Goal: Check status

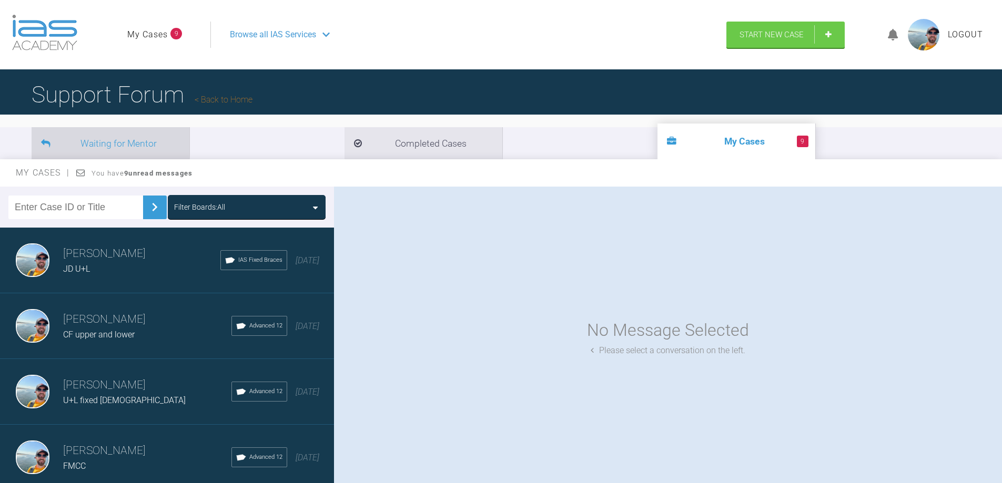
click at [109, 135] on li "Waiting for Mentor" at bounding box center [111, 143] width 158 height 32
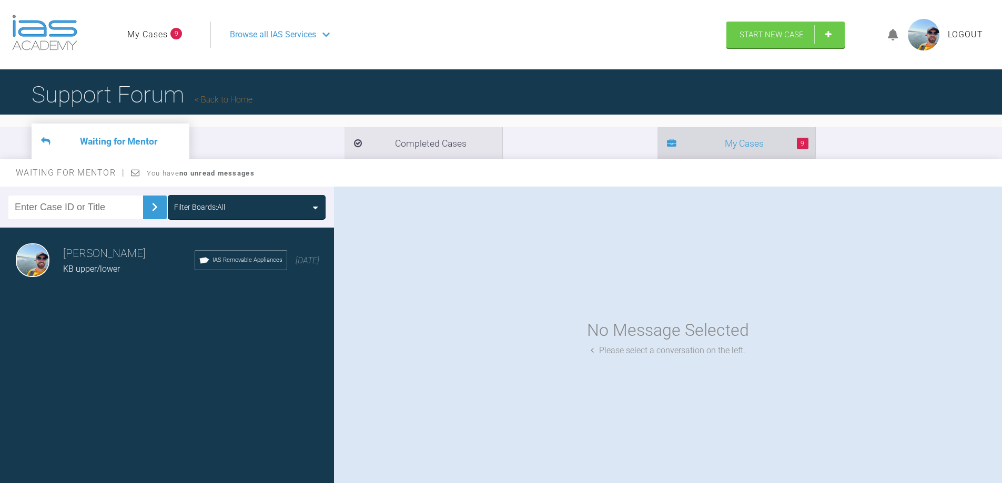
click at [657, 138] on li "9 My Cases" at bounding box center [736, 143] width 158 height 32
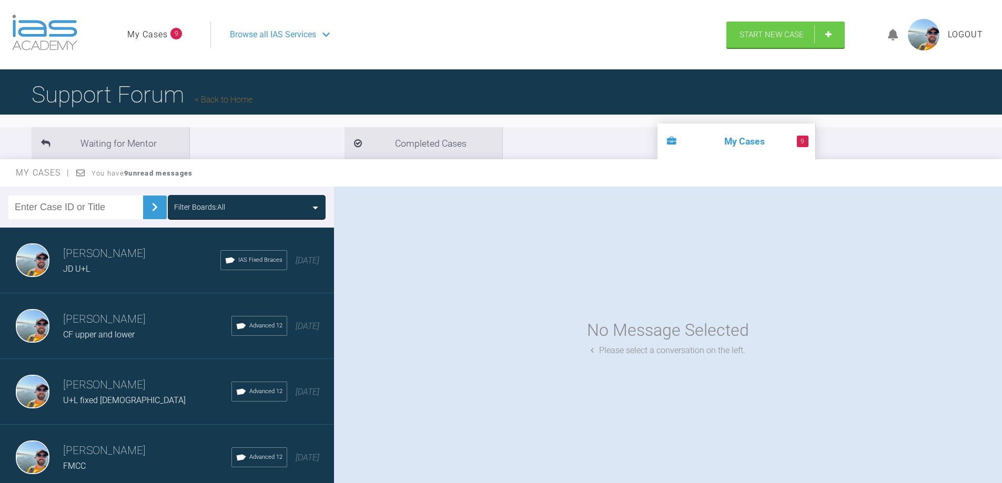
click at [251, 33] on span "Browse all IAS Services" at bounding box center [273, 35] width 86 height 14
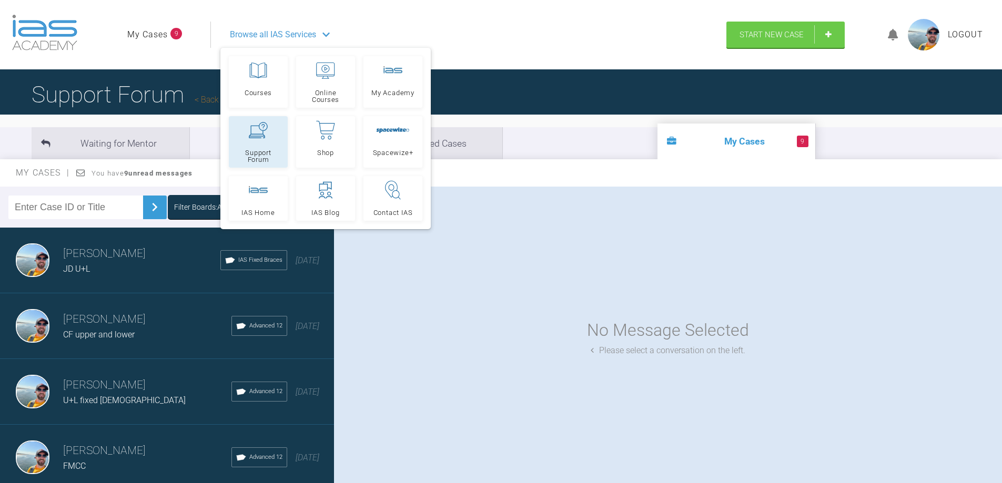
click at [261, 140] on link "Support Forum" at bounding box center [258, 142] width 59 height 52
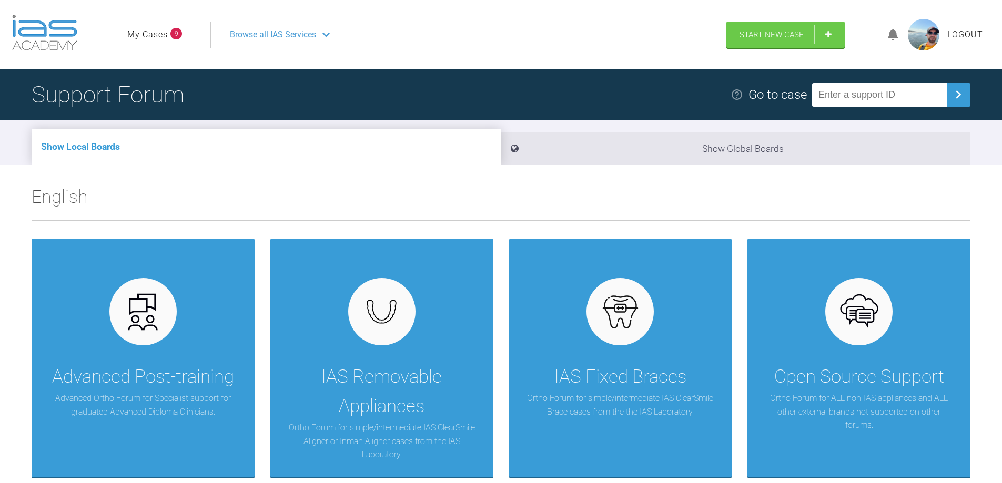
click at [157, 30] on link "My Cases" at bounding box center [147, 35] width 40 height 14
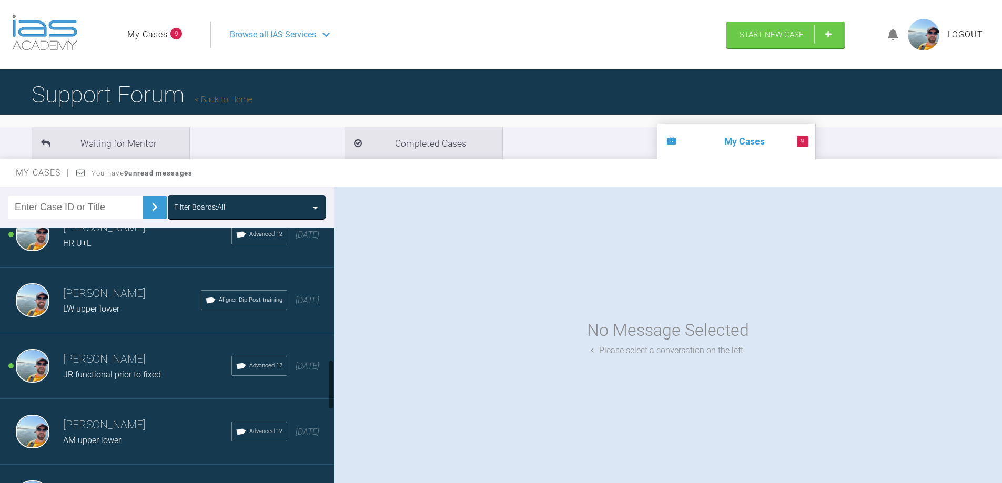
scroll to position [683, 0]
click at [118, 246] on div "Owen Walls HR U+L Advanced 12 5 months ago" at bounding box center [171, 234] width 342 height 66
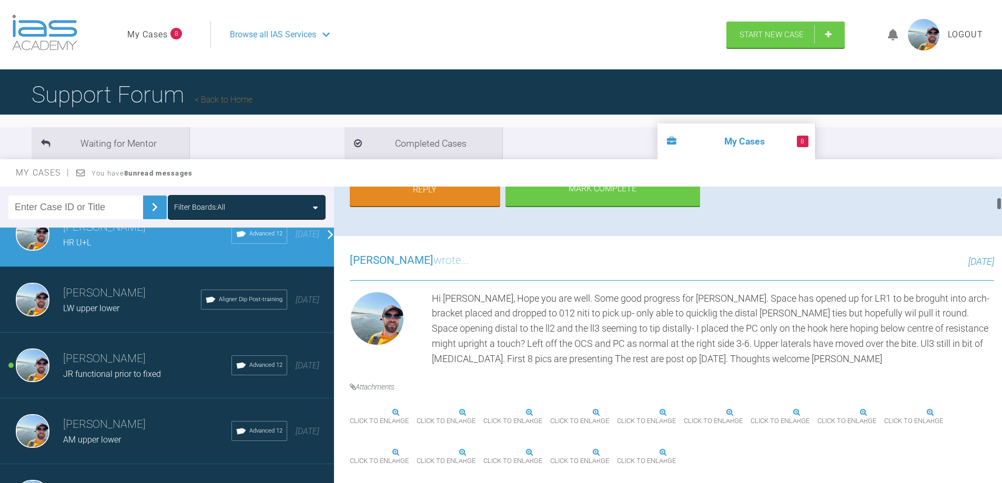
scroll to position [473, 0]
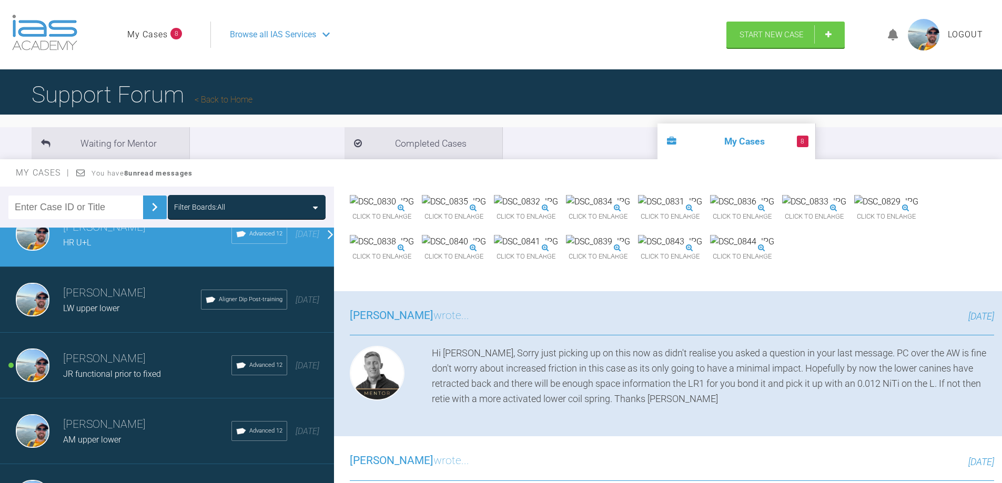
click at [486, 209] on img at bounding box center [454, 202] width 64 height 14
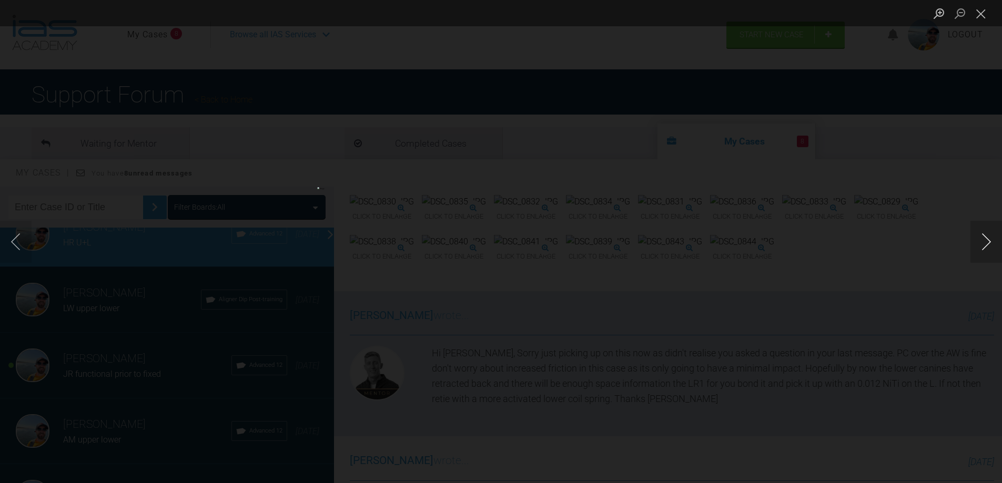
click at [988, 242] on button "Next image" at bounding box center [986, 242] width 32 height 42
click at [977, 13] on button "Close lightbox" at bounding box center [980, 13] width 21 height 18
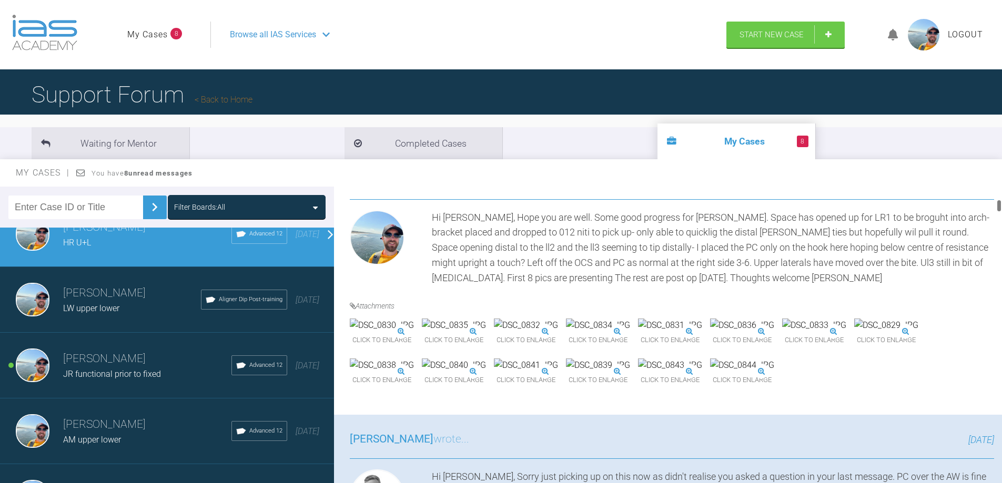
scroll to position [368, 0]
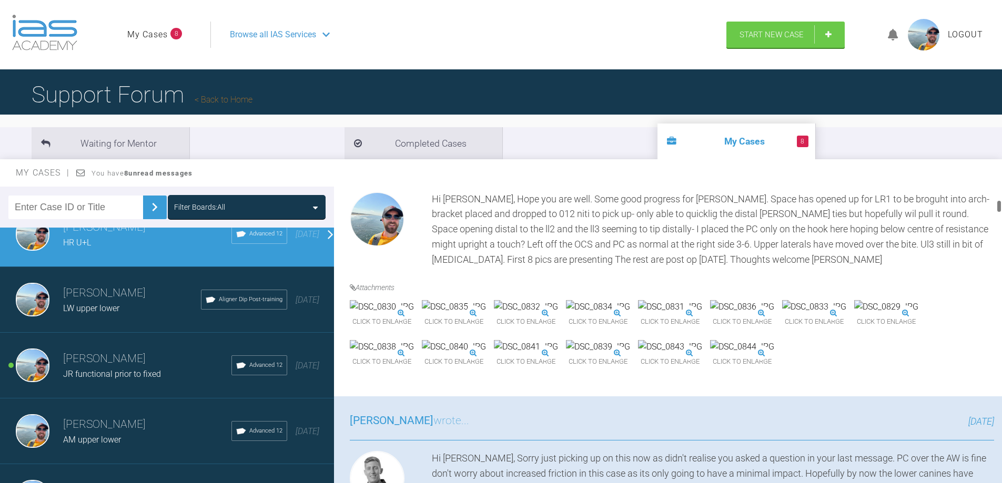
click at [486, 314] on img at bounding box center [454, 307] width 64 height 14
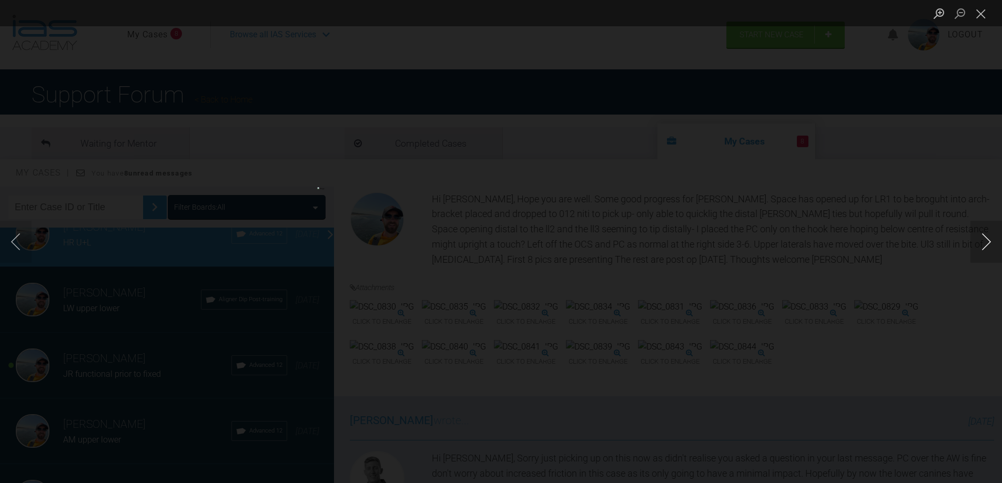
click at [984, 239] on button "Next image" at bounding box center [986, 242] width 32 height 42
click at [982, 15] on button "Close lightbox" at bounding box center [980, 13] width 21 height 18
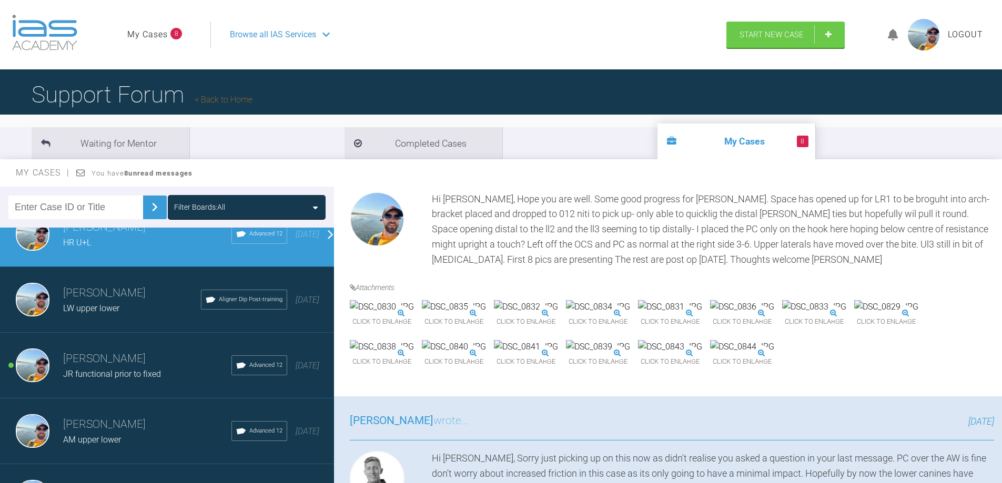
click at [414, 354] on img at bounding box center [382, 347] width 64 height 14
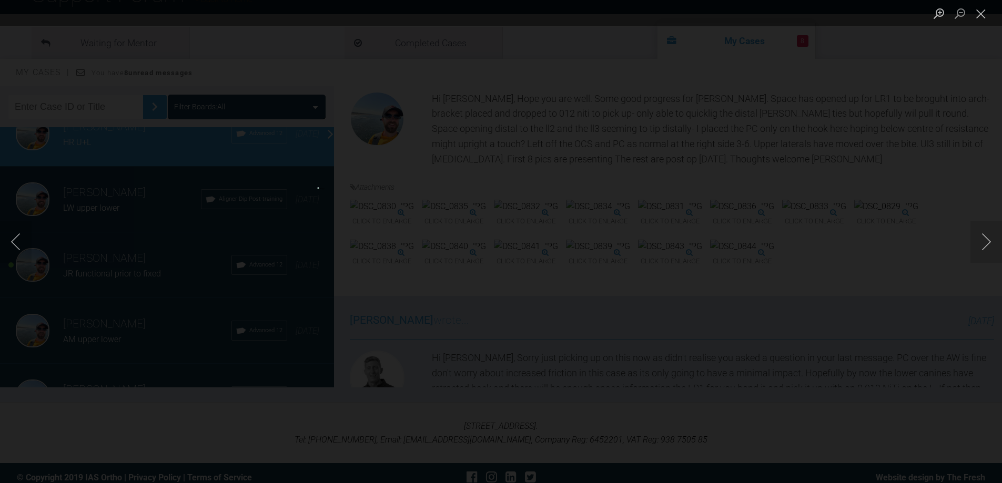
scroll to position [104, 0]
click at [984, 13] on button "Close lightbox" at bounding box center [980, 13] width 21 height 18
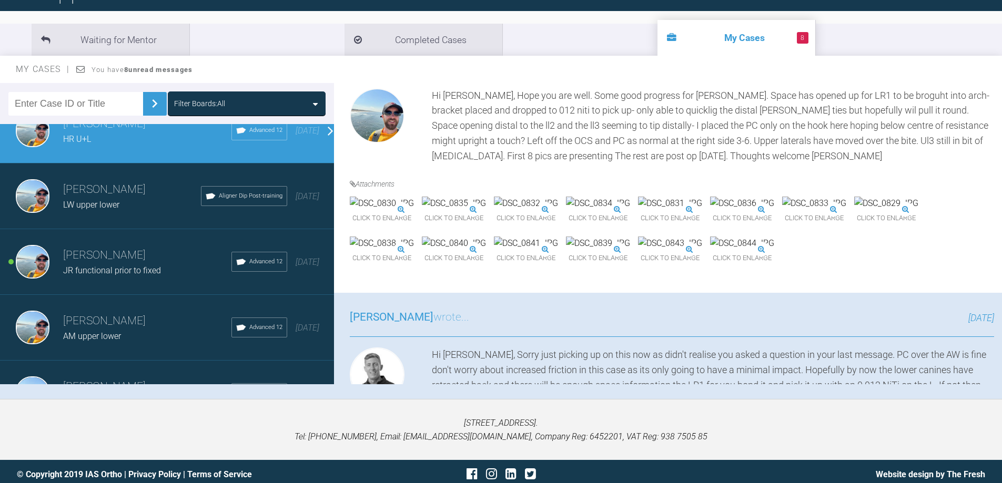
click at [486, 250] on img at bounding box center [454, 244] width 64 height 14
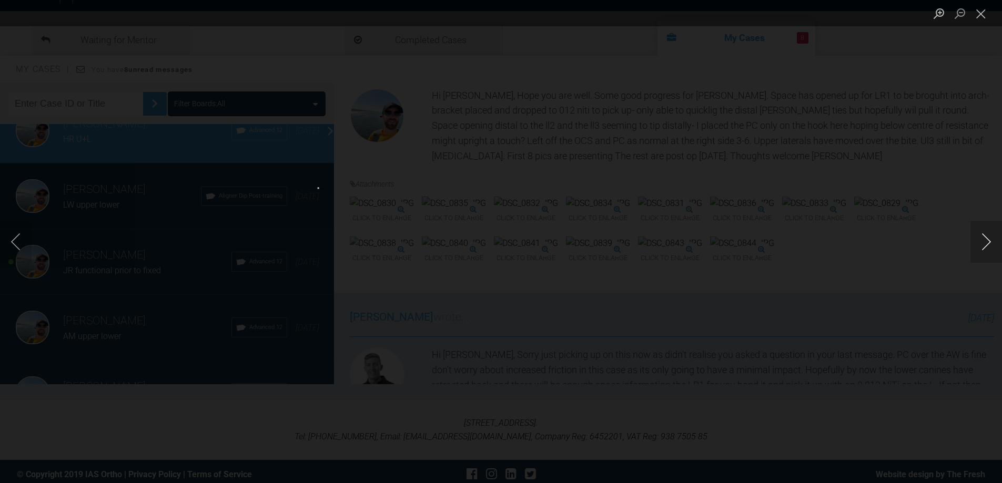
click at [982, 235] on button "Next image" at bounding box center [986, 242] width 32 height 42
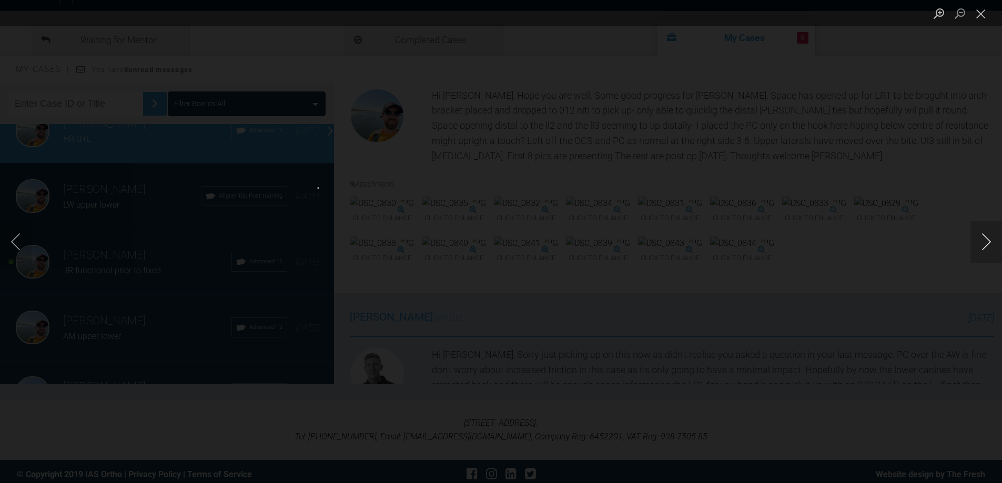
click at [983, 241] on button "Next image" at bounding box center [986, 242] width 32 height 42
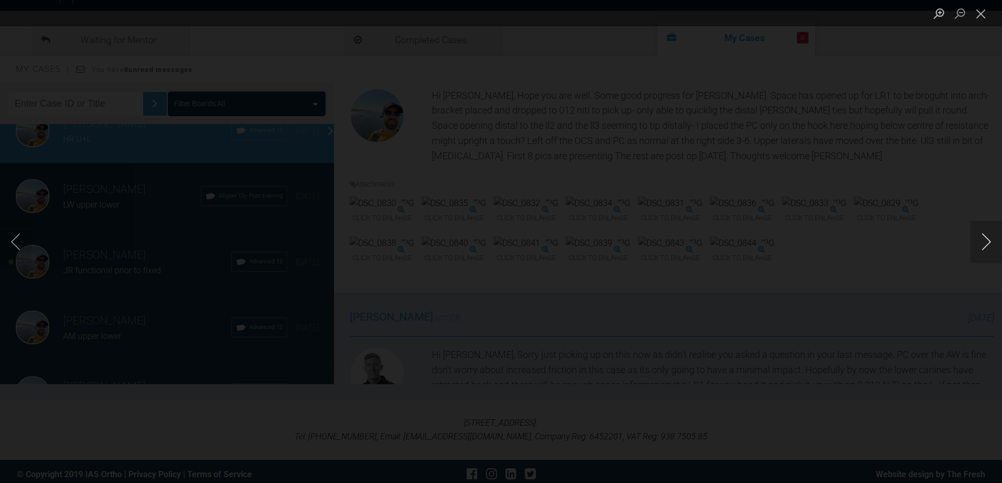
click at [983, 241] on button "Next image" at bounding box center [986, 242] width 32 height 42
click at [984, 15] on button "Close lightbox" at bounding box center [980, 13] width 21 height 18
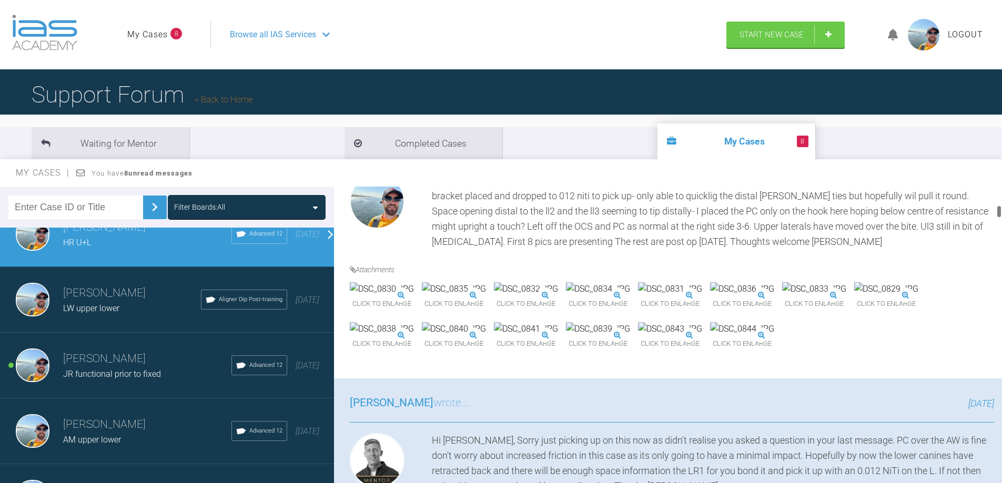
scroll to position [526, 0]
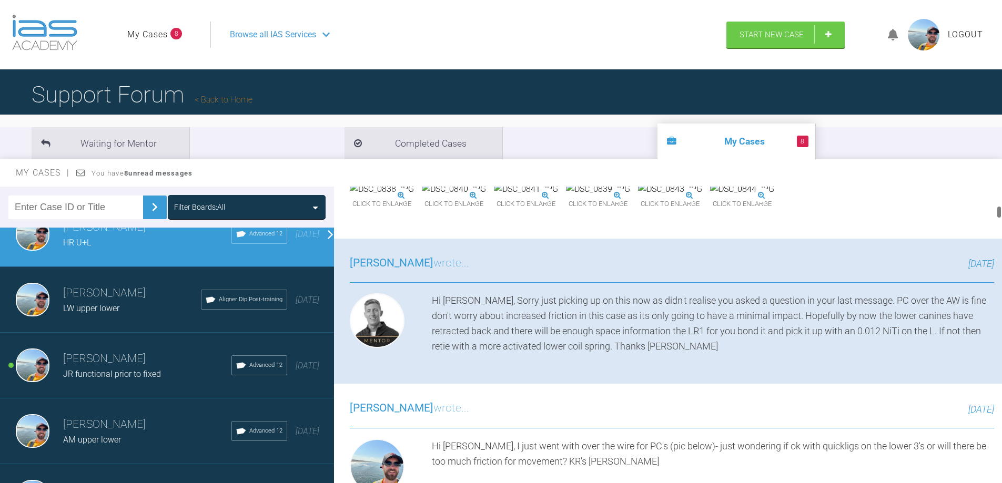
click at [638, 196] on img at bounding box center [670, 189] width 64 height 14
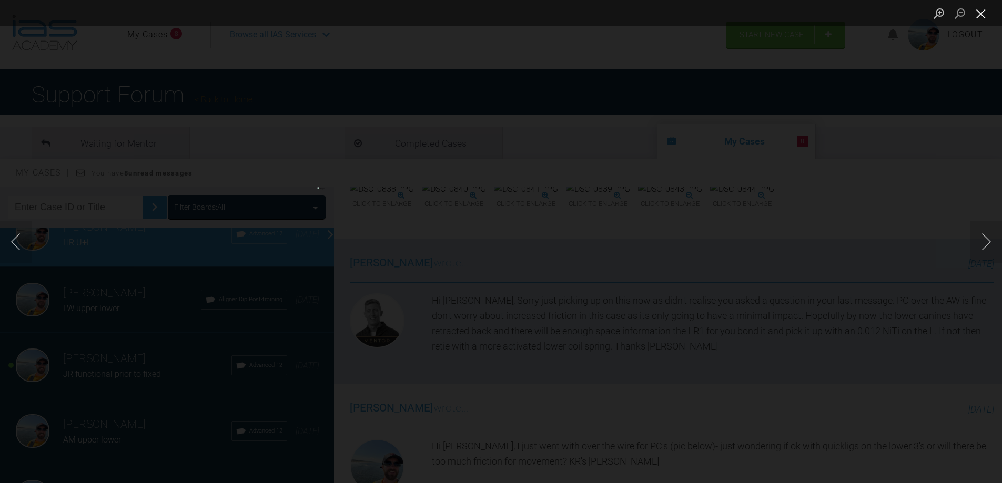
click at [985, 15] on button "Close lightbox" at bounding box center [980, 13] width 21 height 18
